Goal: Information Seeking & Learning: Learn about a topic

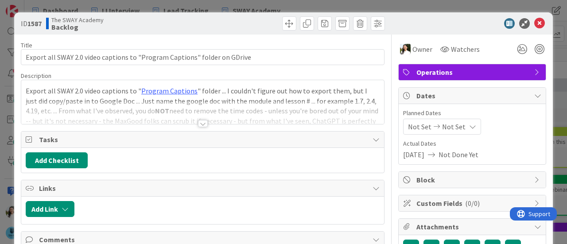
click at [207, 117] on div at bounding box center [202, 112] width 363 height 23
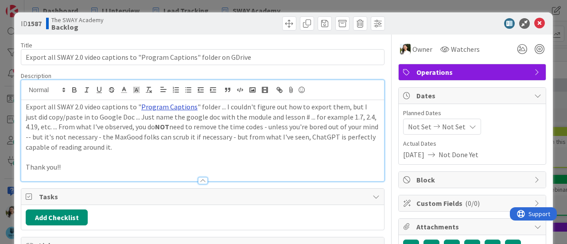
click at [164, 105] on link "Program Captions" at bounding box center [169, 106] width 56 height 9
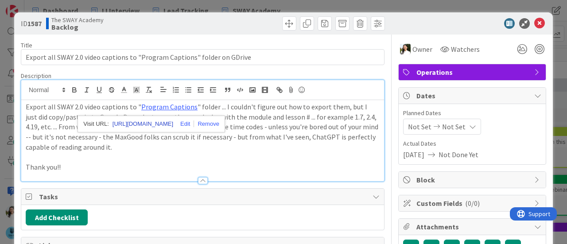
click at [162, 118] on link "[URL][DOMAIN_NAME]" at bounding box center [143, 124] width 61 height 12
click at [282, 113] on p "Export all SWAY 2.0 video captions to " Program Captions " folder ... I couldn'…" at bounding box center [203, 127] width 354 height 51
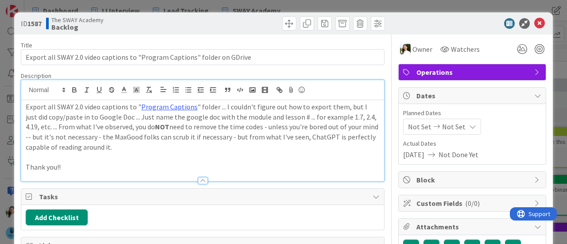
click at [0, 127] on div "ID 1587 The SWAY Academy Backlog Title 74 / 128 Export all SWAY 2.0 video capti…" at bounding box center [283, 122] width 567 height 244
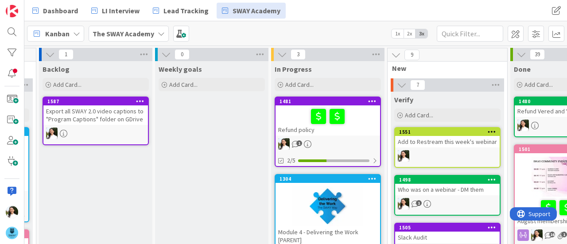
scroll to position [0, 224]
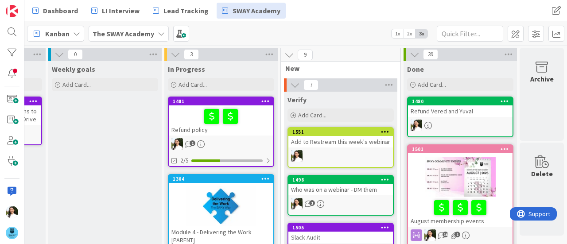
click at [139, 36] on b "The SWAY Academy" at bounding box center [124, 33] width 62 height 9
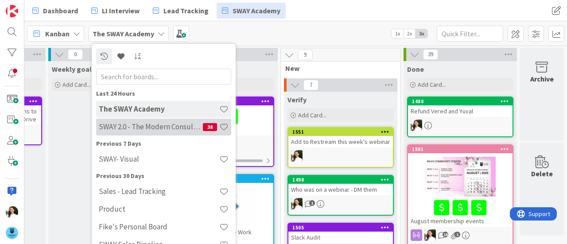
click at [132, 123] on h4 "SWAY 2.0 - The Modern Consulting Blueprint" at bounding box center [151, 126] width 104 height 9
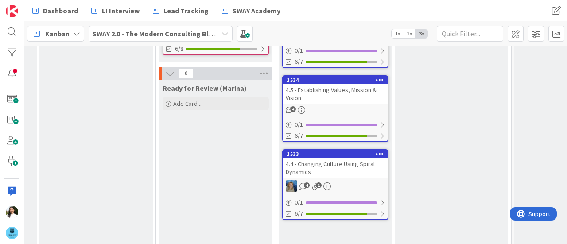
scroll to position [262, 456]
click at [337, 169] on div "4.4 - Changing Culture Using Spiral Dynamics" at bounding box center [335, 167] width 105 height 19
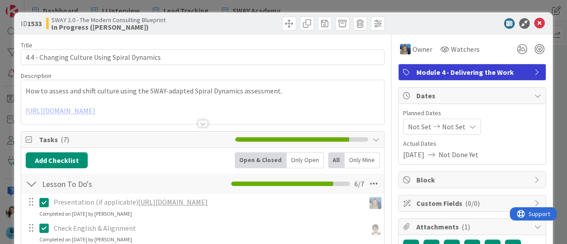
click at [201, 118] on div at bounding box center [202, 112] width 363 height 23
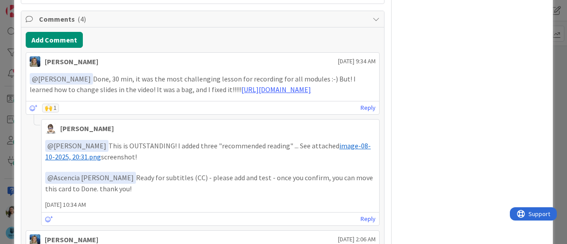
scroll to position [556, 0]
click at [262, 94] on link "[URL][DOMAIN_NAME]" at bounding box center [276, 90] width 70 height 9
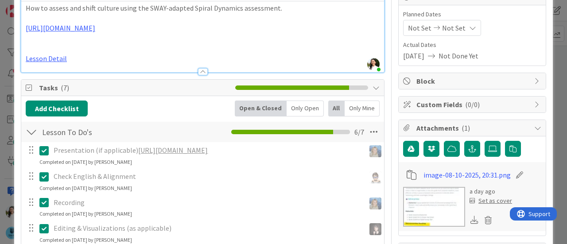
scroll to position [0, 0]
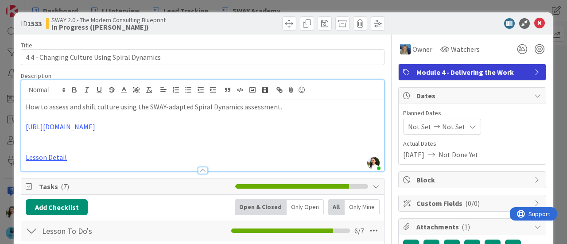
click at [0, 150] on div "ID 1533 SWAY 2.0 - The Modern Consulting Blueprint In Progress ([PERSON_NAME]) …" at bounding box center [283, 122] width 567 height 244
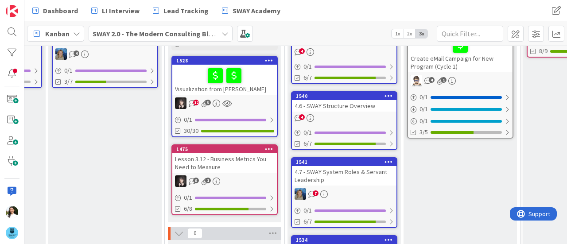
scroll to position [102, 447]
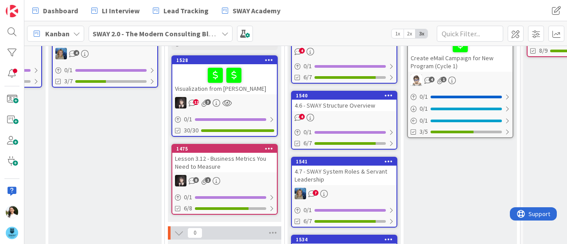
click at [346, 172] on div "4.7 - SWAY System Roles & Servant Leadership" at bounding box center [344, 175] width 105 height 19
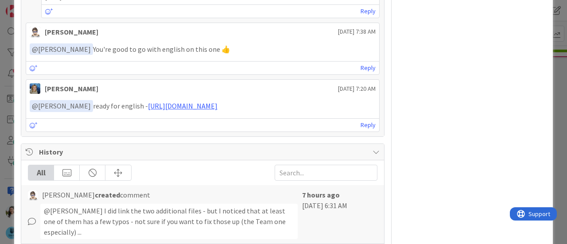
scroll to position [901, 0]
click at [0, 112] on div "ID 1541 SWAY 2.0 - The Modern Consulting Blueprint In Progress ([PERSON_NAME]) …" at bounding box center [283, 122] width 567 height 244
